Goal: Information Seeking & Learning: Stay updated

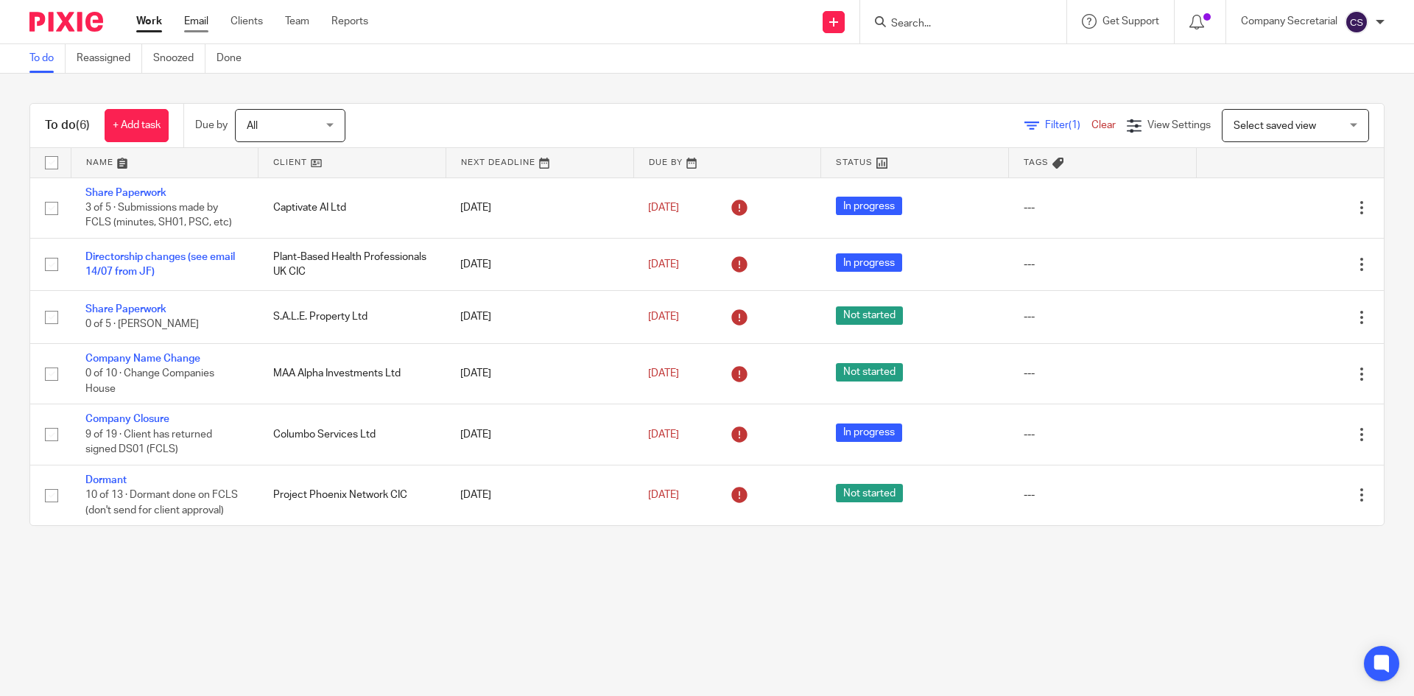
click at [193, 19] on link "Email" at bounding box center [196, 21] width 24 height 15
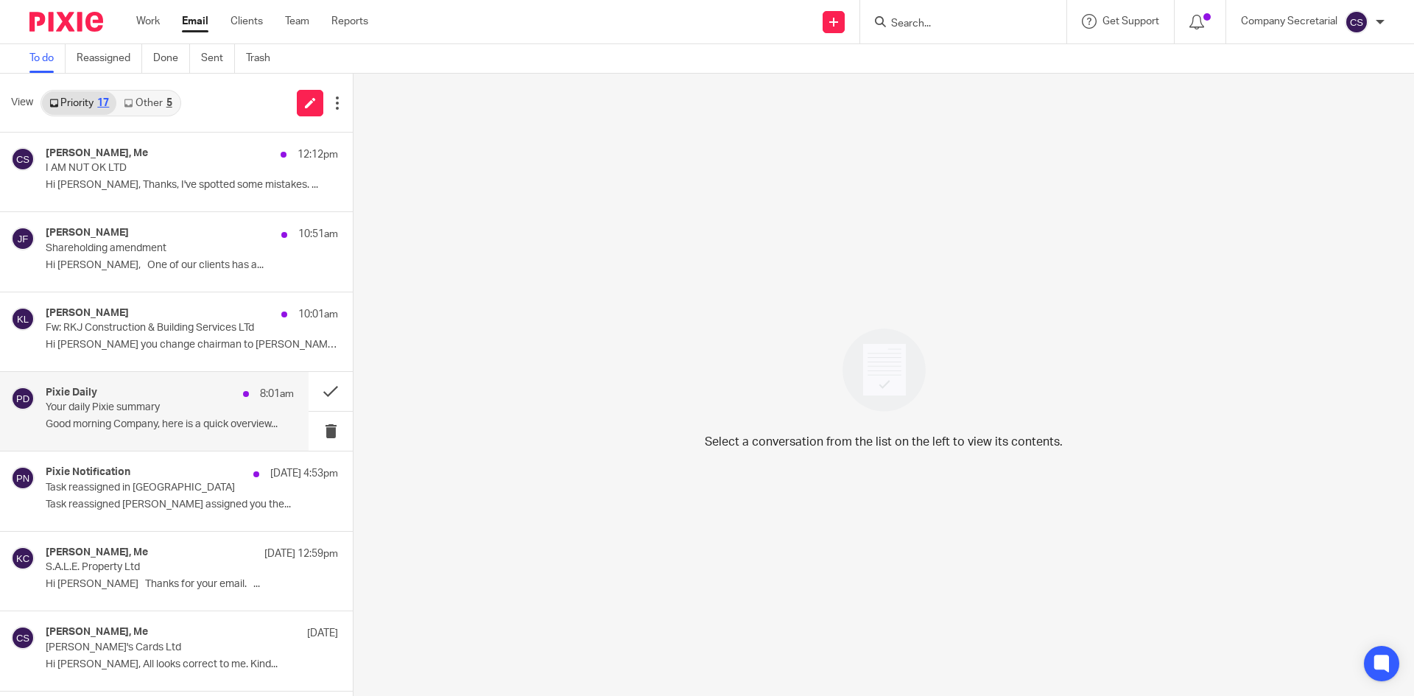
click at [200, 409] on p "Your daily Pixie summary" at bounding box center [145, 407] width 199 height 13
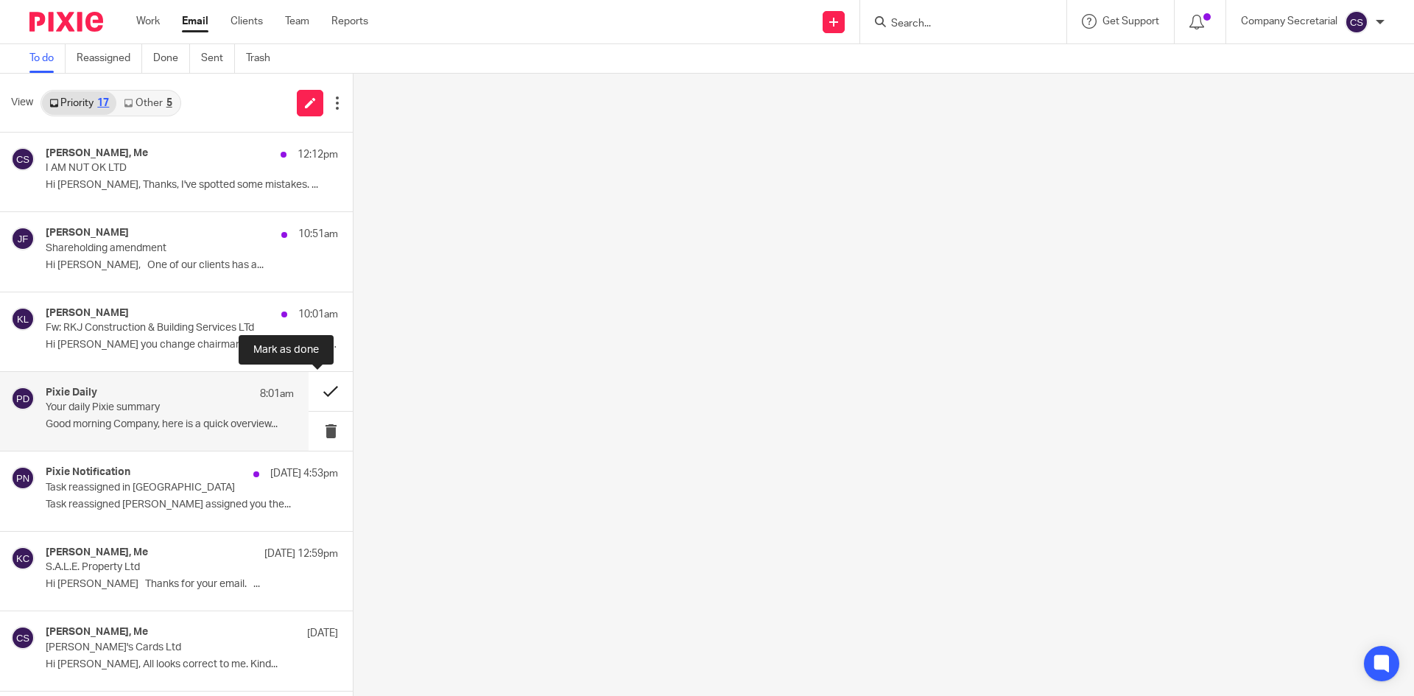
click at [309, 390] on button at bounding box center [331, 391] width 44 height 39
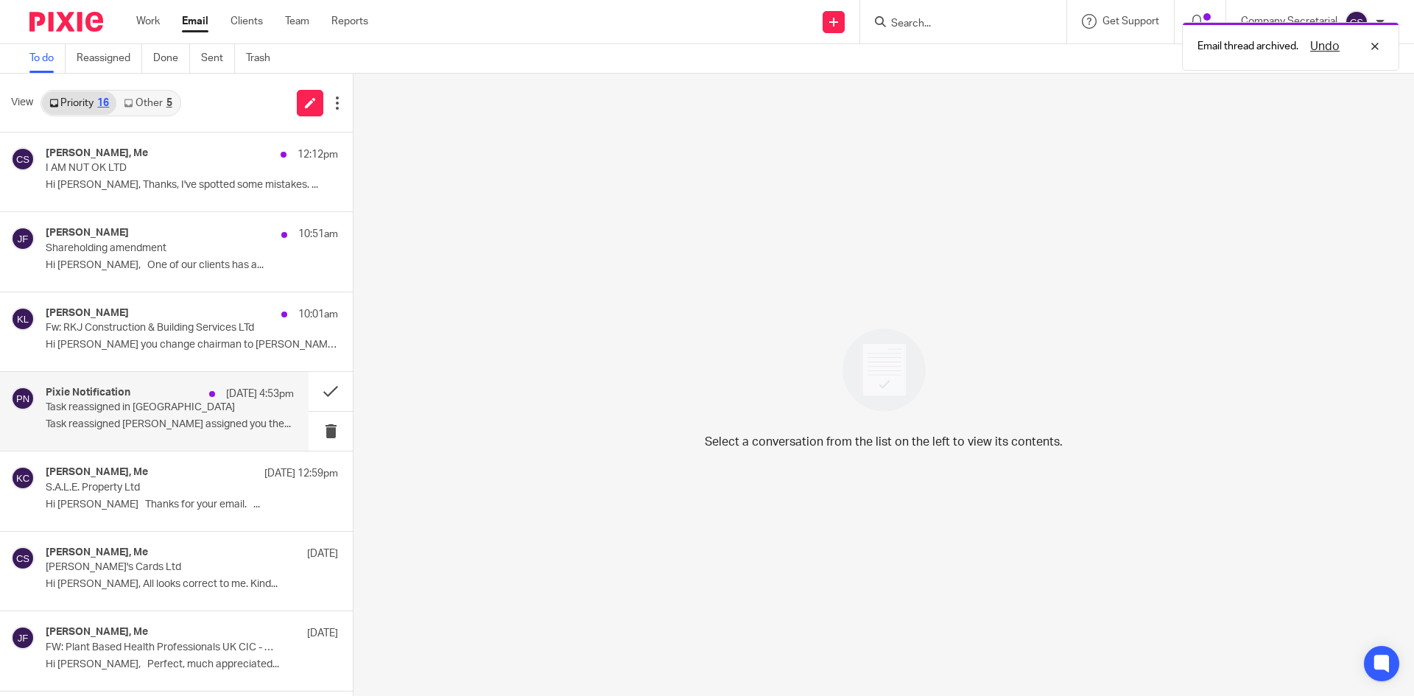
click at [202, 410] on p "Task reassigned in Pixie" at bounding box center [145, 407] width 199 height 13
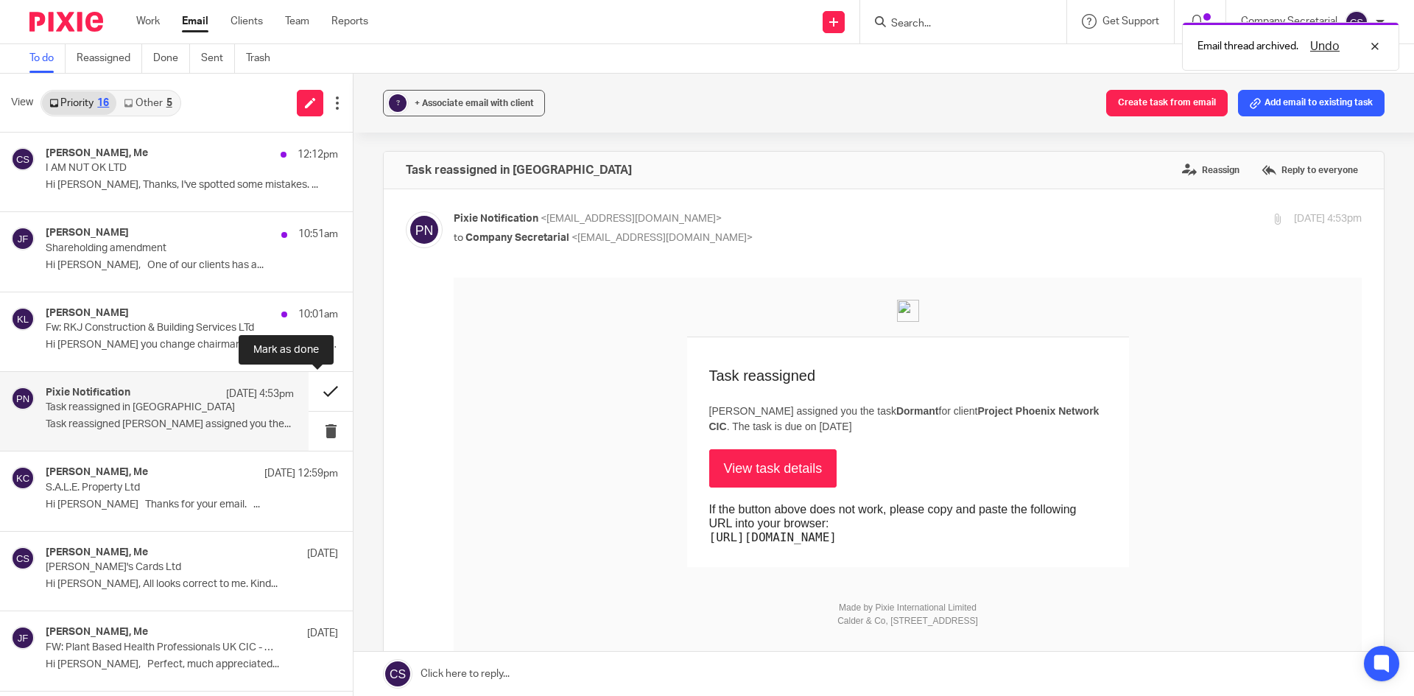
click at [309, 392] on button at bounding box center [331, 391] width 44 height 39
